Goal: Download file/media

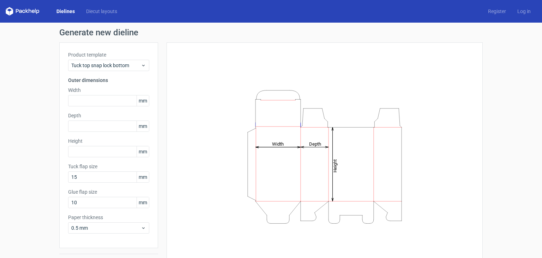
click at [142, 98] on span "mm" at bounding box center [143, 100] width 12 height 11
click at [131, 61] on div "Tuck top snap lock bottom" at bounding box center [108, 65] width 81 height 11
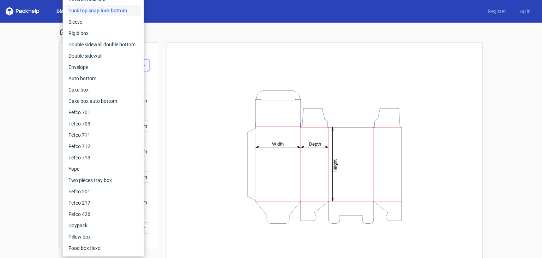
click at [184, 75] on div "Height Depth Width" at bounding box center [325, 156] width 299 height 211
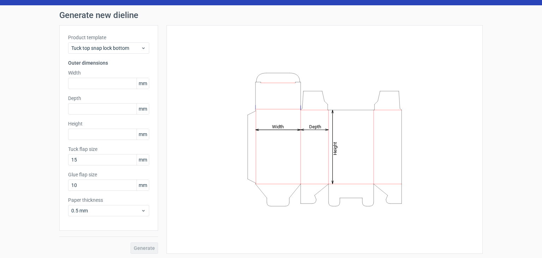
scroll to position [18, 0]
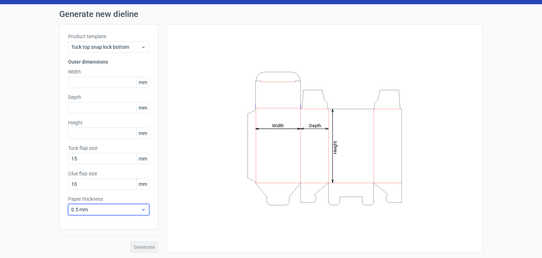
click at [124, 208] on span "0.5 mm" at bounding box center [106, 209] width 70 height 7
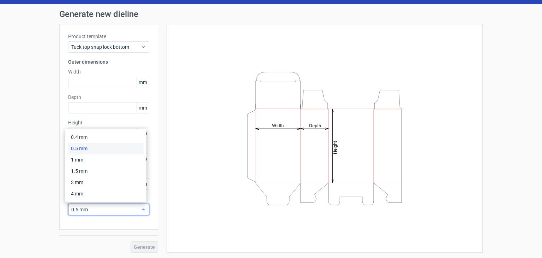
click at [124, 209] on span "0.5 mm" at bounding box center [106, 209] width 70 height 7
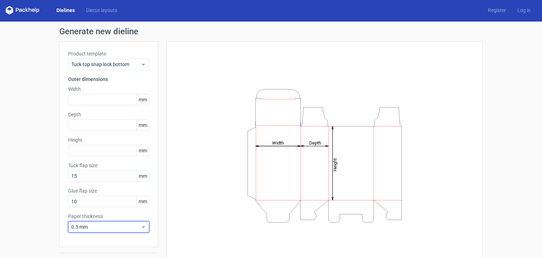
scroll to position [0, 0]
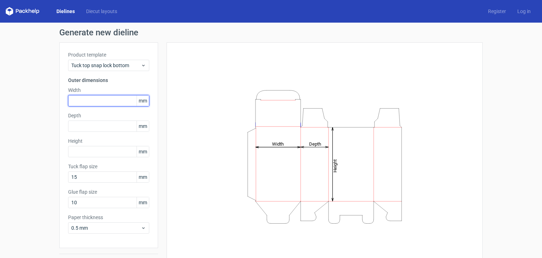
click at [101, 100] on input "text" at bounding box center [108, 100] width 81 height 11
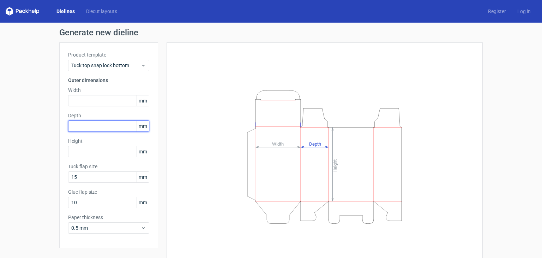
click at [102, 127] on input "text" at bounding box center [108, 125] width 81 height 11
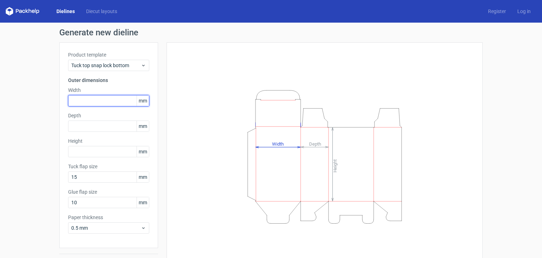
click at [98, 102] on input "text" at bounding box center [108, 100] width 81 height 11
type input "44"
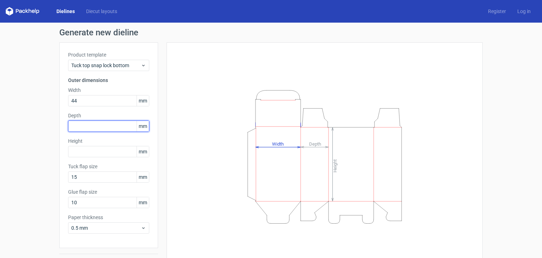
click at [97, 125] on input "text" at bounding box center [108, 125] width 81 height 11
type input "44"
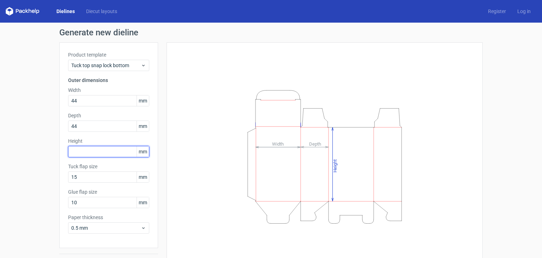
click at [96, 150] on input "text" at bounding box center [108, 151] width 81 height 11
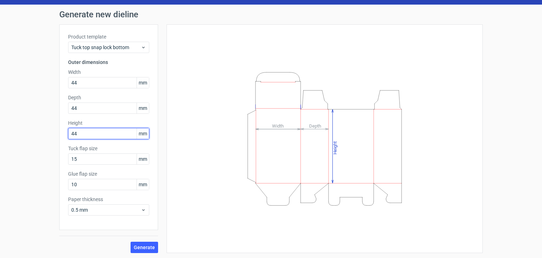
scroll to position [18, 0]
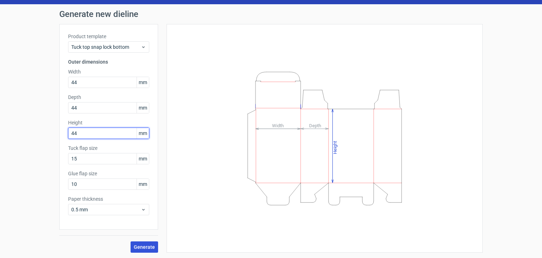
type input "44"
click at [137, 250] on button "Generate" at bounding box center [145, 246] width 28 height 11
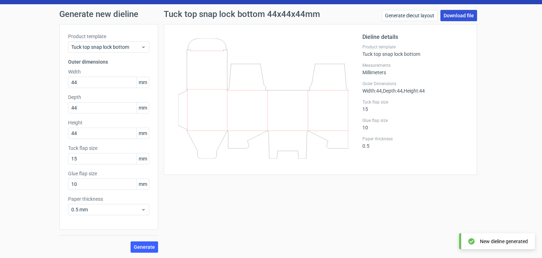
click at [453, 17] on link "Download file" at bounding box center [459, 15] width 37 height 11
click at [444, 188] on div "Tuck top snap lock bottom 44x44x44mm Generate diecut layout Download file Dieli…" at bounding box center [320, 131] width 325 height 243
click at [99, 88] on div "Product template Tuck top snap lock bottom Outer dimensions Width 44 mm Depth 4…" at bounding box center [108, 127] width 99 height 206
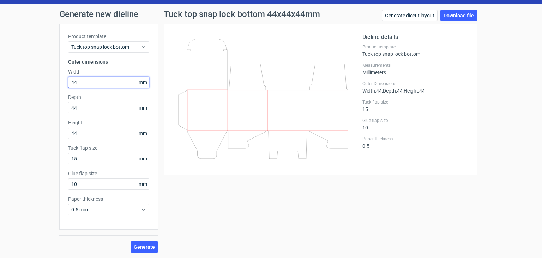
click at [99, 82] on input "44" at bounding box center [108, 82] width 81 height 11
drag, startPoint x: 103, startPoint y: 80, endPoint x: 20, endPoint y: 83, distance: 83.4
click at [27, 83] on div "Generate new dieline Product template Tuck top snap lock bottom Outer dimension…" at bounding box center [271, 131] width 542 height 254
click at [51, 98] on div "Generate new dieline Product template Tuck top snap lock bottom Outer dimension…" at bounding box center [271, 131] width 542 height 254
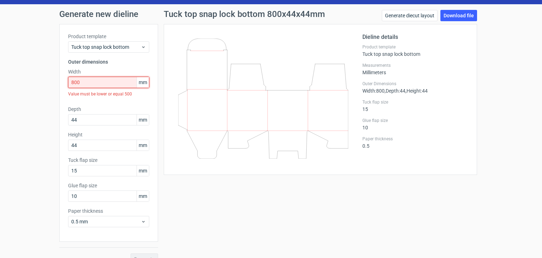
click at [78, 84] on input "800" at bounding box center [108, 82] width 81 height 11
click at [82, 84] on input "800" at bounding box center [108, 82] width 81 height 11
drag, startPoint x: 74, startPoint y: 83, endPoint x: 26, endPoint y: 83, distance: 47.7
click at [26, 83] on div "Generate new dieline Product template Tuck top snap lock bottom Outer dimension…" at bounding box center [271, 137] width 542 height 266
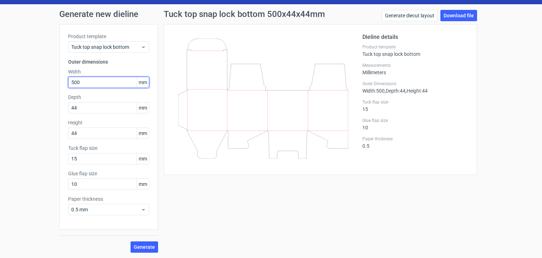
type input "500"
click at [266, 199] on div "Tuck top snap lock bottom 500x44x44mm Generate diecut layout Download file Diel…" at bounding box center [320, 131] width 325 height 243
click at [47, 110] on div "Generate new dieline Product template Tuck top snap lock bottom Outer dimension…" at bounding box center [271, 131] width 542 height 254
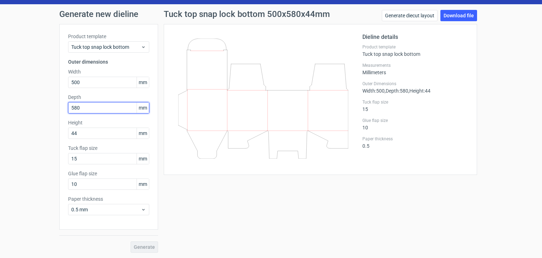
drag, startPoint x: 82, startPoint y: 107, endPoint x: 38, endPoint y: 113, distance: 44.2
click at [40, 113] on div "Generate new dieline Product template Tuck top snap lock bottom Outer dimension…" at bounding box center [271, 131] width 542 height 254
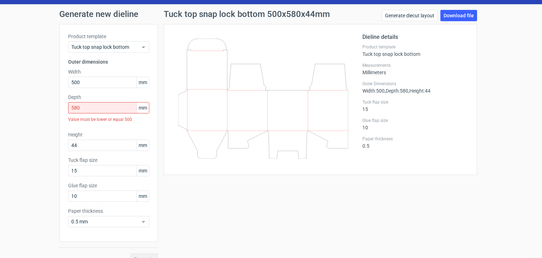
click at [34, 118] on div "Generate new dieline Product template Tuck top snap lock bottom Outer dimension…" at bounding box center [271, 137] width 542 height 266
drag, startPoint x: 94, startPoint y: 102, endPoint x: 41, endPoint y: 113, distance: 54.6
click at [42, 113] on div "Generate new dieline Product template Tuck top snap lock bottom Outer dimension…" at bounding box center [271, 137] width 542 height 266
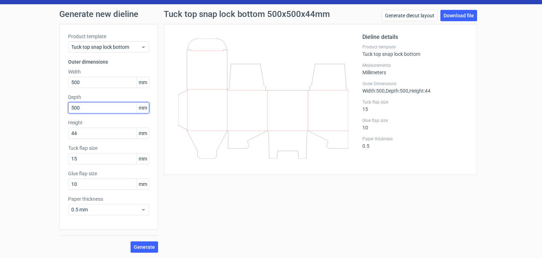
type input "500"
click at [44, 126] on div "Generate new dieline Product template Tuck top snap lock bottom Outer dimension…" at bounding box center [271, 131] width 542 height 254
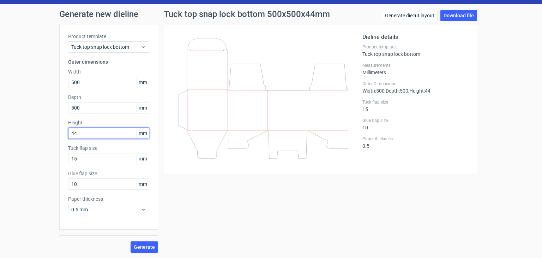
drag, startPoint x: 78, startPoint y: 130, endPoint x: 38, endPoint y: 131, distance: 39.6
click at [36, 131] on div "Generate new dieline Product template Tuck top snap lock bottom Outer dimension…" at bounding box center [271, 131] width 542 height 254
type input "200"
click at [242, 219] on div "Tuck top snap lock bottom 500x500x200mm Generate diecut layout Download file Di…" at bounding box center [320, 131] width 325 height 243
click at [144, 243] on button "Generate" at bounding box center [145, 246] width 28 height 11
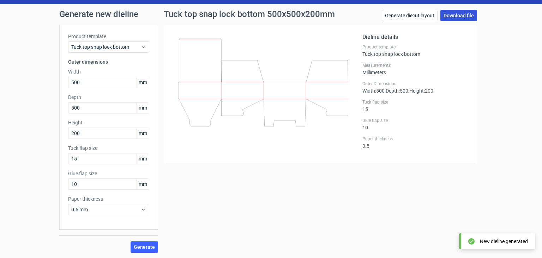
click at [457, 13] on link "Download file" at bounding box center [459, 15] width 37 height 11
click at [379, 184] on div "Tuck top snap lock bottom 500x500x200mm Generate diecut layout Download file Di…" at bounding box center [320, 131] width 325 height 243
